Goal: Transaction & Acquisition: Purchase product/service

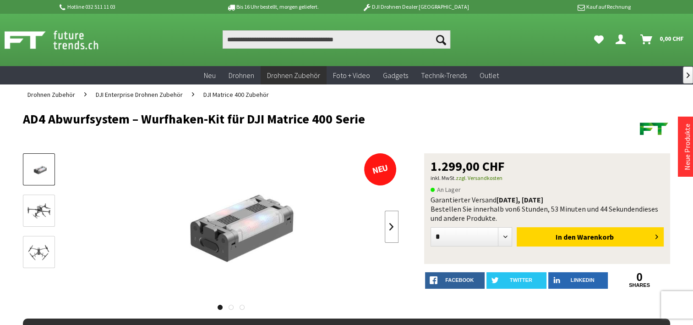
click at [393, 234] on link at bounding box center [392, 226] width 14 height 32
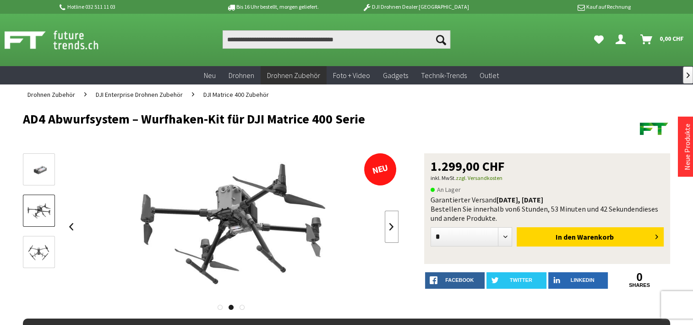
click at [393, 234] on link at bounding box center [392, 226] width 14 height 32
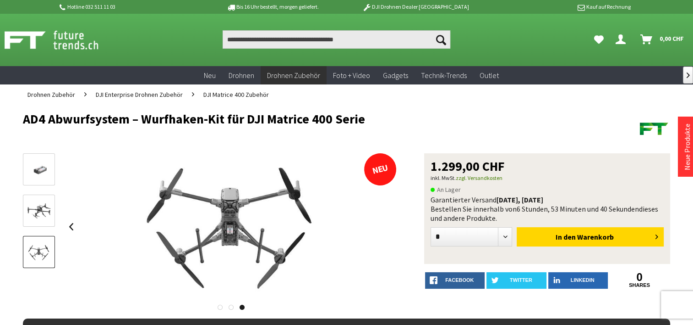
click at [393, 234] on div at bounding box center [231, 226] width 335 height 147
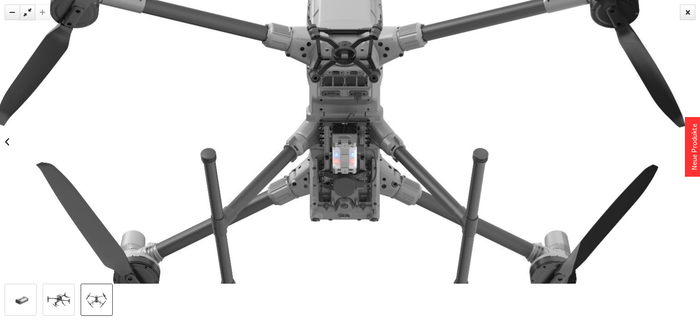
click at [59, 299] on img at bounding box center [58, 300] width 27 height 19
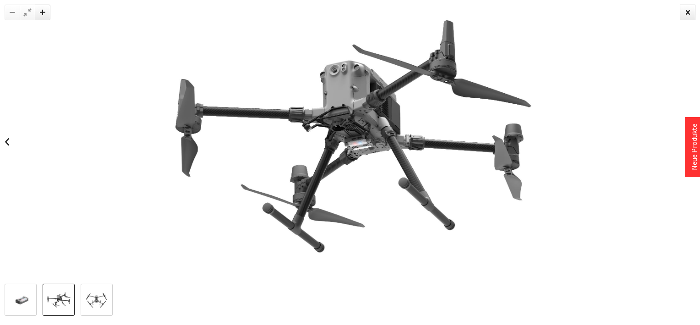
click at [22, 303] on img at bounding box center [20, 300] width 27 height 18
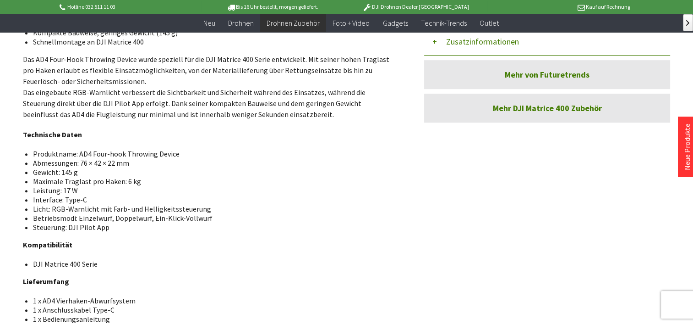
scroll to position [489, 0]
